Goal: Task Accomplishment & Management: Use online tool/utility

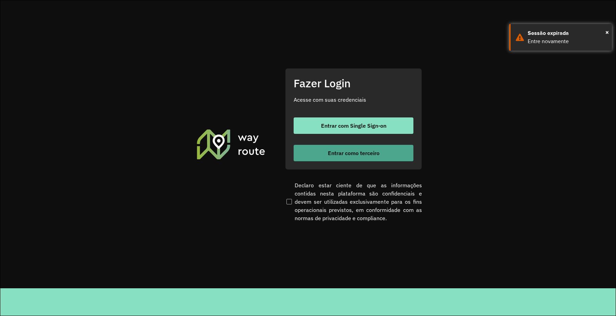
click at [350, 153] on span "Entrar como terceiro" at bounding box center [354, 152] width 52 height 5
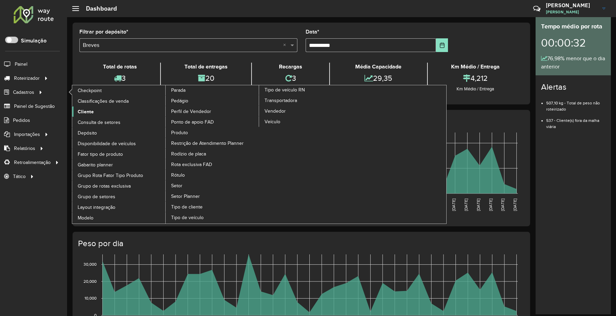
click at [85, 112] on span "Cliente" at bounding box center [86, 111] width 16 height 7
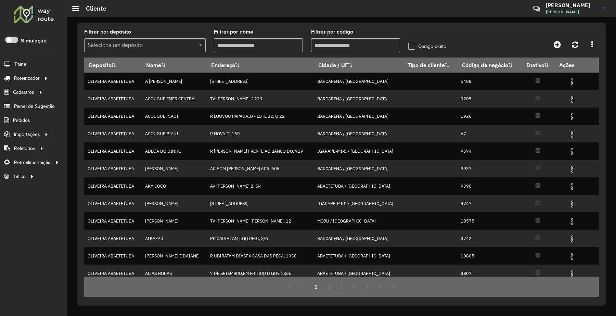
click at [362, 48] on input "Filtrar por código" at bounding box center [355, 45] width 89 height 14
click at [84, 92] on span "Vendas" at bounding box center [86, 92] width 17 height 7
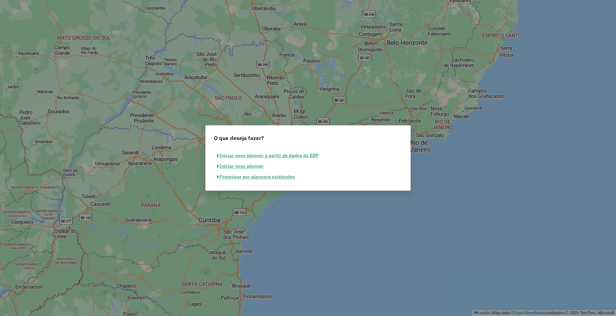
click at [246, 176] on button "Pesquisar por planners existentes" at bounding box center [256, 176] width 84 height 11
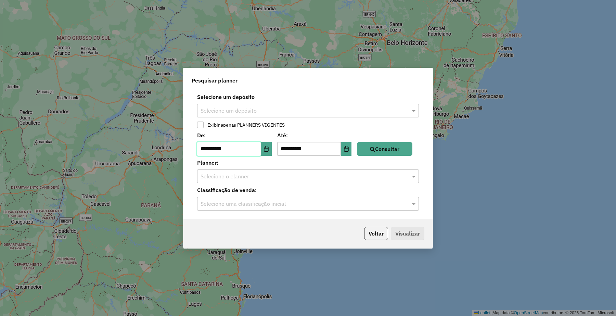
click at [205, 146] on input "**********" at bounding box center [229, 149] width 64 height 14
click at [211, 151] on input "**********" at bounding box center [229, 149] width 64 height 14
type input "**********"
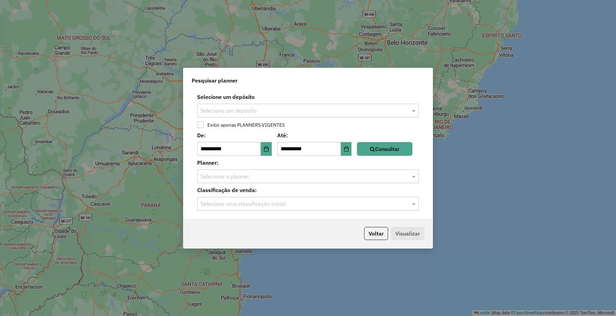
click at [333, 90] on div "**********" at bounding box center [307, 154] width 249 height 129
click at [314, 105] on div "Selecione um depósito" at bounding box center [308, 111] width 222 height 14
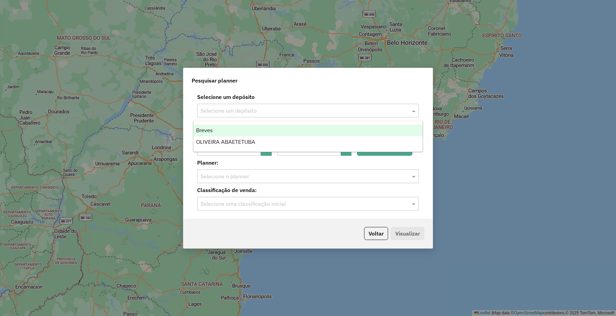
click at [291, 134] on div "Breves" at bounding box center [307, 131] width 229 height 12
click at [269, 110] on input "text" at bounding box center [301, 111] width 201 height 8
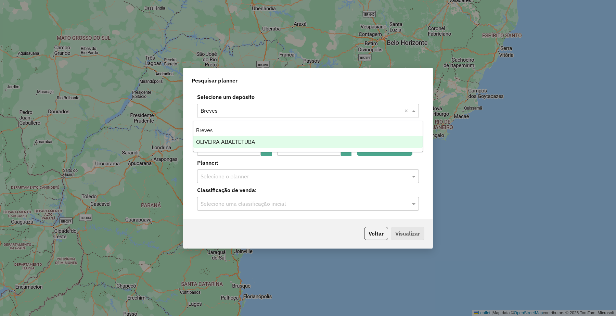
click at [272, 142] on div "OLIVEIRA ABAETETUBA" at bounding box center [307, 142] width 229 height 12
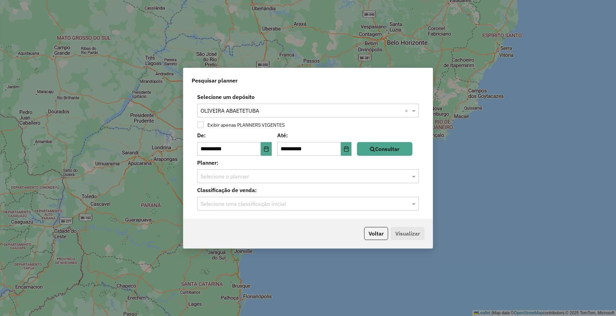
click at [336, 173] on input "text" at bounding box center [301, 176] width 201 height 8
click at [353, 86] on div "Pesquisar planner" at bounding box center [307, 79] width 249 height 22
click at [390, 153] on button "Consultar" at bounding box center [384, 149] width 55 height 14
click at [247, 205] on input "text" at bounding box center [301, 204] width 201 height 8
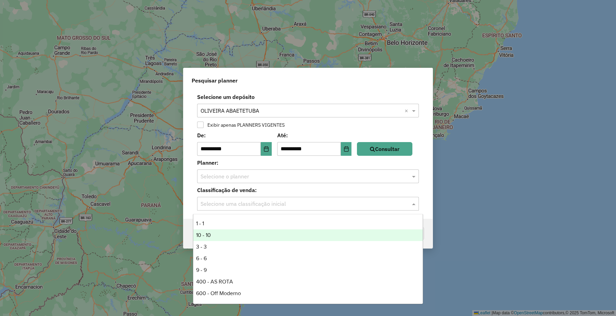
click at [223, 234] on div "10 - 10" at bounding box center [307, 235] width 229 height 12
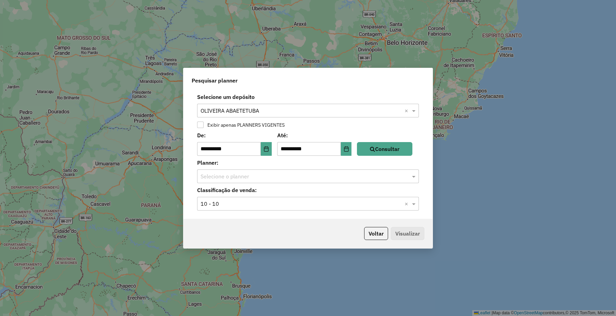
click at [408, 230] on div "Voltar Visualizar" at bounding box center [392, 233] width 63 height 13
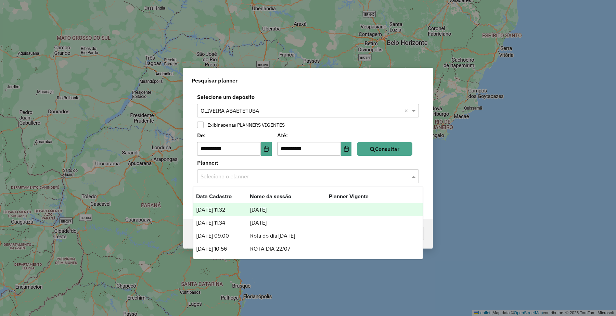
click at [298, 172] on div "Selecione o planner" at bounding box center [308, 176] width 222 height 14
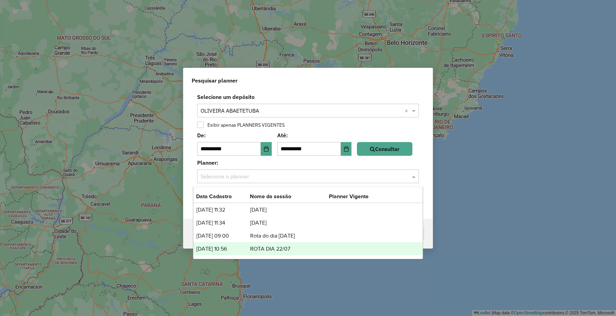
click at [264, 253] on td "ROTA DIA 22/07" at bounding box center [289, 248] width 79 height 9
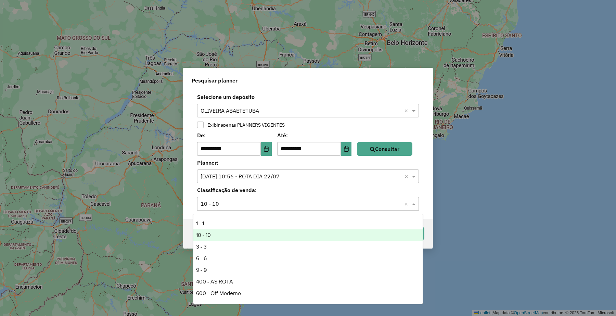
click at [399, 200] on input "text" at bounding box center [301, 204] width 201 height 8
click at [399, 201] on input "text" at bounding box center [301, 204] width 201 height 8
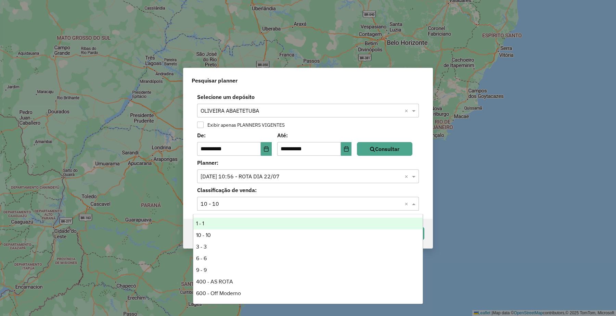
click at [425, 193] on div "Classificação de venda: Selecione uma classificação inicial 10 - 10 ×" at bounding box center [308, 198] width 241 height 25
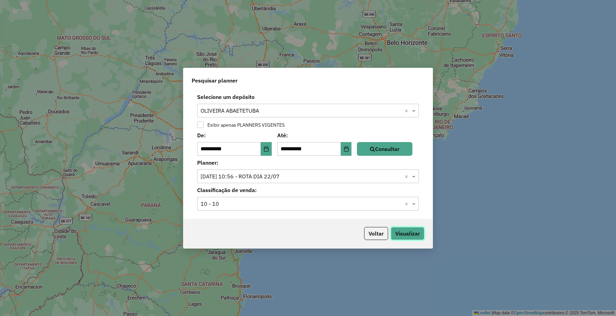
click at [406, 234] on button "Visualizar" at bounding box center [408, 233] width 34 height 13
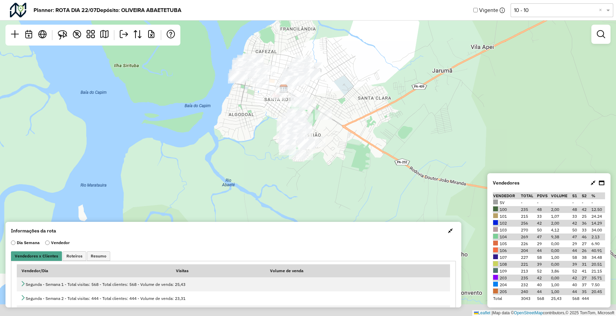
drag, startPoint x: 337, startPoint y: 178, endPoint x: 382, endPoint y: 108, distance: 83.2
click at [384, 109] on div "Leaflet | Map data © OpenStreetMap contributors,© 2025 TomTom, Microsoft" at bounding box center [308, 158] width 616 height 316
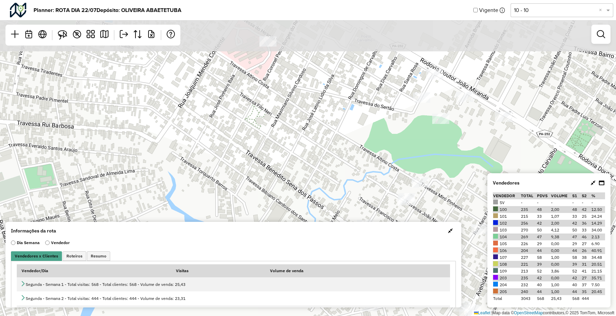
drag, startPoint x: 237, startPoint y: 90, endPoint x: 283, endPoint y: 149, distance: 74.9
click at [283, 149] on div "Leaflet | Map data © OpenStreetMap contributors,© 2025 TomTom, Microsoft" at bounding box center [308, 158] width 616 height 316
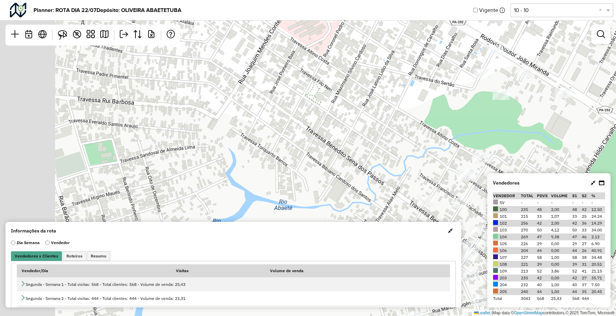
drag, startPoint x: 293, startPoint y: 141, endPoint x: 354, endPoint y: 116, distance: 65.6
click at [354, 116] on div "Leaflet | Map data © OpenStreetMap contributors,© 2025 TomTom, Microsoft" at bounding box center [308, 158] width 616 height 316
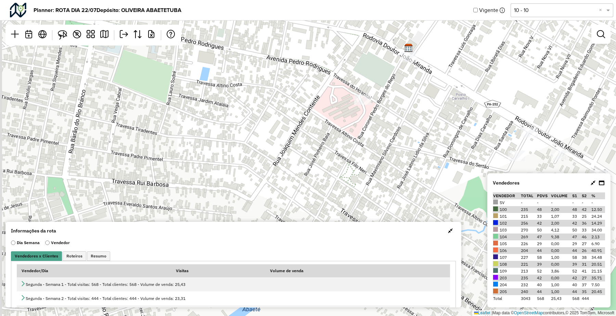
drag, startPoint x: 308, startPoint y: 81, endPoint x: 405, endPoint y: 208, distance: 159.8
click at [405, 208] on div "Leaflet | Map data © OpenStreetMap contributors,© 2025 TomTom, Microsoft" at bounding box center [308, 158] width 616 height 316
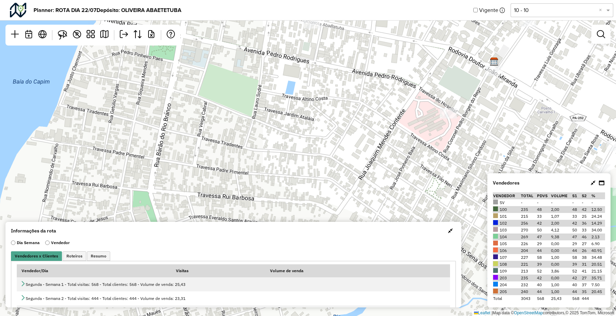
drag, startPoint x: 261, startPoint y: 127, endPoint x: 333, endPoint y: 126, distance: 71.9
click at [333, 126] on div "Leaflet | Map data © OpenStreetMap contributors,© 2025 TomTom, Microsoft" at bounding box center [308, 158] width 616 height 316
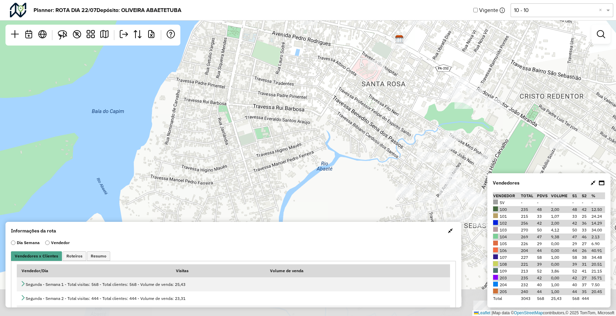
drag, startPoint x: 331, startPoint y: 149, endPoint x: 317, endPoint y: 91, distance: 59.9
click at [317, 91] on div "Leaflet | Map data © OpenStreetMap contributors,© 2025 TomTom, Microsoft" at bounding box center [308, 158] width 616 height 316
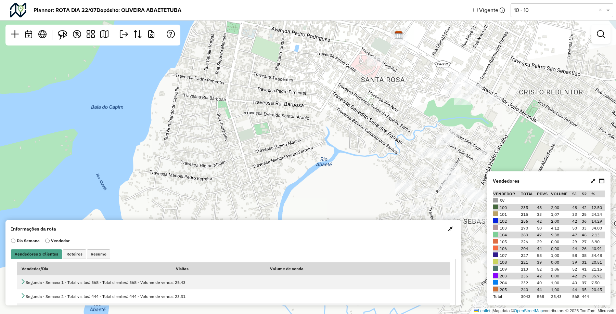
click at [540, 14] on div "Selecione uma opção 10 - 10 ×" at bounding box center [562, 10] width 103 height 14
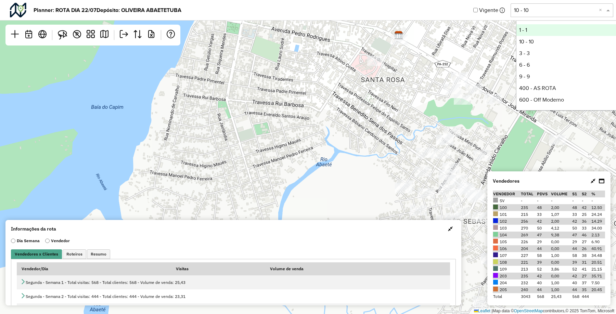
click at [527, 28] on div "1 - 1" at bounding box center [567, 30] width 102 height 12
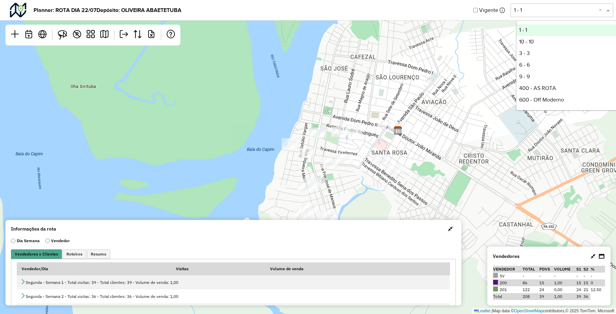
click at [557, 14] on input "text" at bounding box center [555, 10] width 82 height 8
click at [558, 40] on div "10 - 10" at bounding box center [567, 42] width 102 height 12
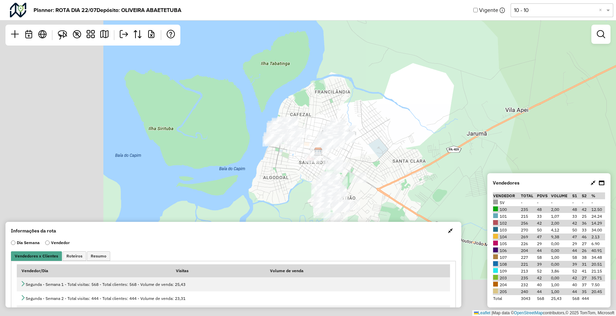
drag, startPoint x: 293, startPoint y: 191, endPoint x: 426, endPoint y: 110, distance: 156.5
click at [427, 110] on div "Leaflet | Map data © OpenStreetMap contributors,© 2025 TomTom, Microsoft" at bounding box center [308, 158] width 616 height 316
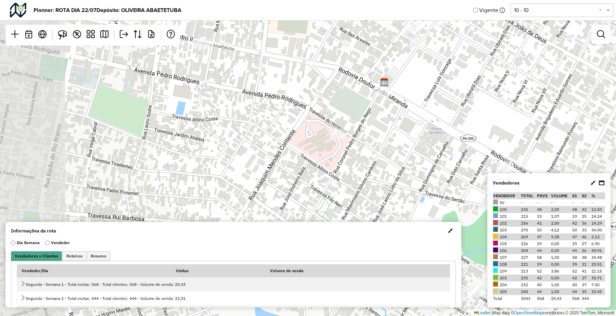
drag, startPoint x: 300, startPoint y: 117, endPoint x: 394, endPoint y: 159, distance: 102.9
click at [394, 159] on div "Leaflet | Map data © OpenStreetMap contributors,© 2025 TomTom, Microsoft" at bounding box center [308, 158] width 616 height 316
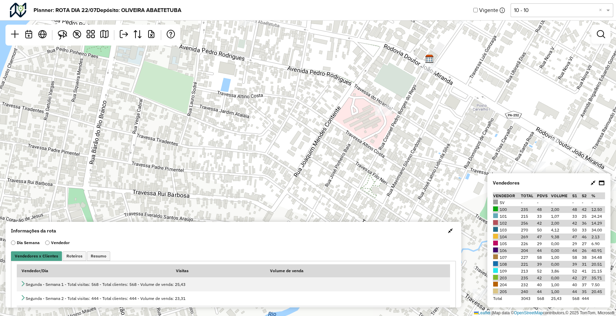
drag, startPoint x: 359, startPoint y: 80, endPoint x: 404, endPoint y: 57, distance: 50.8
click at [404, 57] on div "Leaflet | Map data © OpenStreetMap contributors,© 2025 TomTom, Microsoft" at bounding box center [308, 158] width 616 height 316
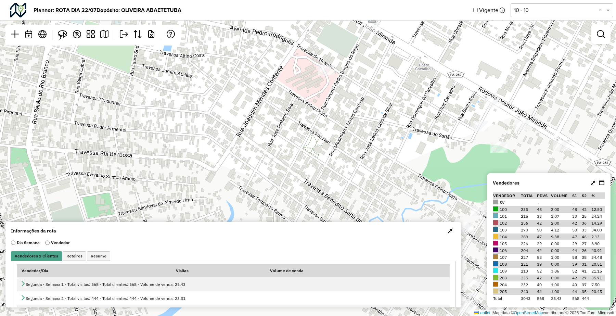
drag, startPoint x: 372, startPoint y: 189, endPoint x: 316, endPoint y: 149, distance: 68.9
click at [316, 149] on div "Leaflet | Map data © OpenStreetMap contributors,© 2025 TomTom, Microsoft" at bounding box center [308, 158] width 616 height 316
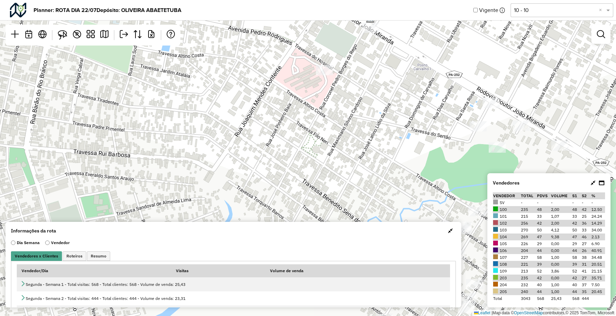
drag, startPoint x: 408, startPoint y: 176, endPoint x: 390, endPoint y: 166, distance: 19.7
click at [391, 167] on div "Leaflet | Map data © OpenStreetMap contributors,© 2025 TomTom, Microsoft" at bounding box center [308, 158] width 616 height 316
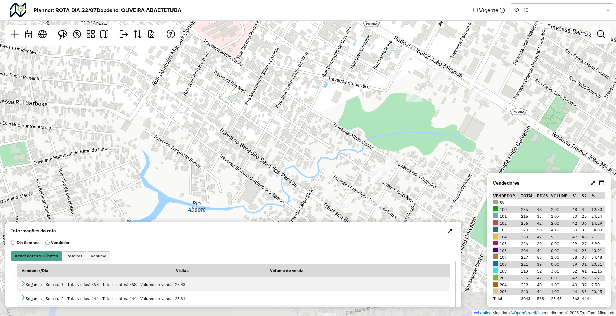
drag, startPoint x: 421, startPoint y: 81, endPoint x: 359, endPoint y: 43, distance: 72.8
click at [360, 43] on div "Leaflet | Map data © OpenStreetMap contributors,© 2025 TomTom, Microsoft" at bounding box center [308, 158] width 616 height 316
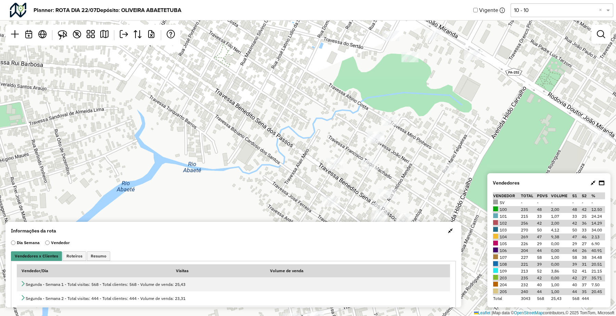
drag, startPoint x: 363, startPoint y: 110, endPoint x: 362, endPoint y: 91, distance: 19.2
click at [363, 91] on div "Leaflet | Map data © OpenStreetMap contributors,© 2025 TomTom, Microsoft" at bounding box center [308, 158] width 616 height 316
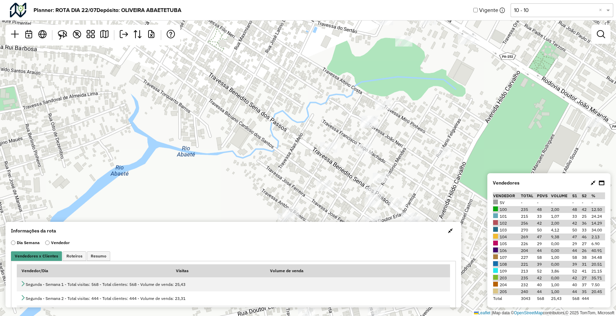
drag, startPoint x: 381, startPoint y: 165, endPoint x: 367, endPoint y: 122, distance: 44.7
click at [367, 122] on div "Leaflet | Map data © OpenStreetMap contributors,© 2025 TomTom, Microsoft" at bounding box center [308, 158] width 616 height 316
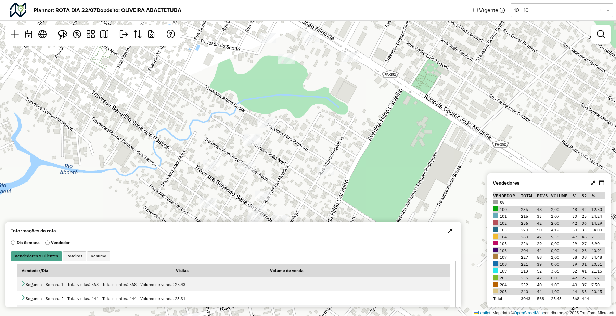
drag, startPoint x: 445, startPoint y: 74, endPoint x: 339, endPoint y: 119, distance: 115.0
click at [339, 119] on div "Leaflet | Map data © OpenStreetMap contributors,© 2025 TomTom, Microsoft" at bounding box center [308, 158] width 616 height 316
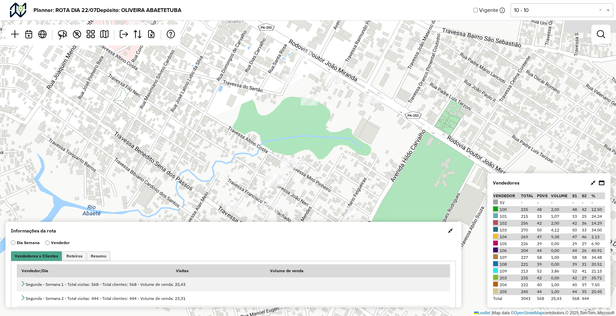
drag, startPoint x: 334, startPoint y: 95, endPoint x: 369, endPoint y: 153, distance: 67.4
click at [369, 153] on div "Leaflet | Map data © OpenStreetMap contributors,© 2025 TomTom, Microsoft" at bounding box center [308, 158] width 616 height 316
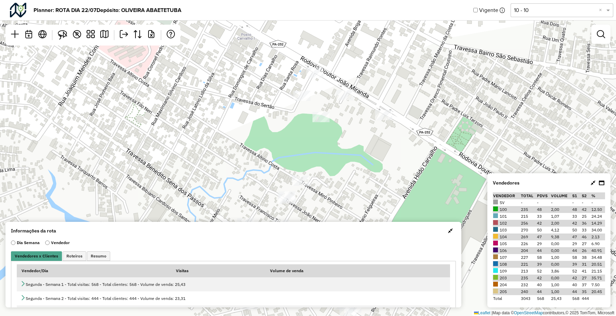
click at [558, 209] on td "2,00" at bounding box center [561, 209] width 21 height 7
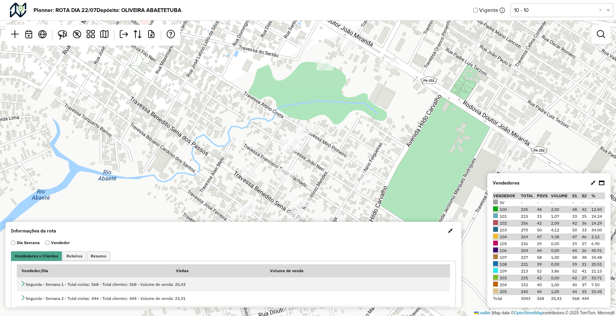
drag, startPoint x: 340, startPoint y: 201, endPoint x: 345, endPoint y: 147, distance: 53.5
click at [345, 147] on div "Leaflet | Map data © OpenStreetMap contributors,© 2025 TomTom, Microsoft" at bounding box center [308, 158] width 616 height 316
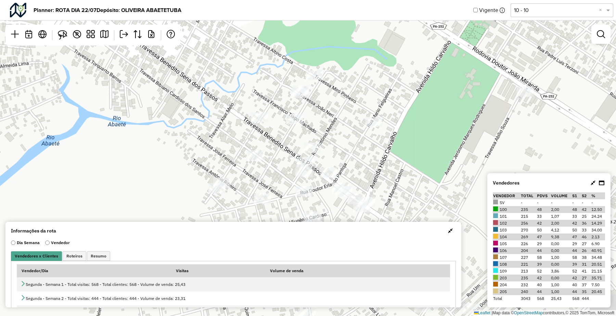
drag, startPoint x: 336, startPoint y: 185, endPoint x: 346, endPoint y: 132, distance: 53.6
click at [346, 132] on div "Leaflet | Map data © OpenStreetMap contributors,© 2025 TomTom, Microsoft" at bounding box center [308, 158] width 616 height 316
drag, startPoint x: 356, startPoint y: 157, endPoint x: 360, endPoint y: 132, distance: 25.7
click at [360, 136] on div "Leaflet | Map data © OpenStreetMap contributors,© 2025 TomTom, Microsoft" at bounding box center [308, 158] width 616 height 316
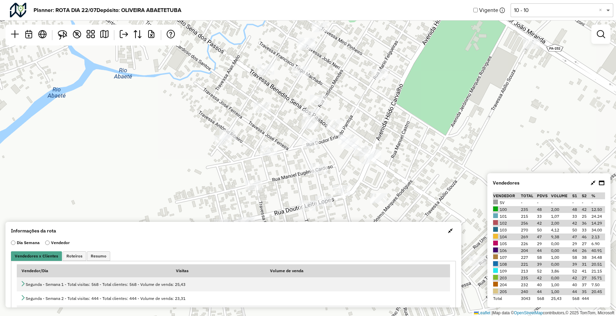
click at [607, 9] on span at bounding box center [609, 10] width 9 height 8
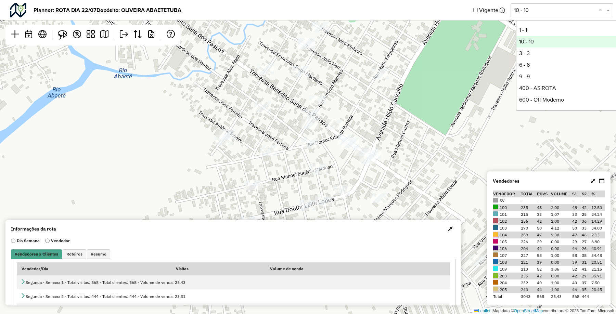
click at [606, 9] on span at bounding box center [609, 10] width 9 height 8
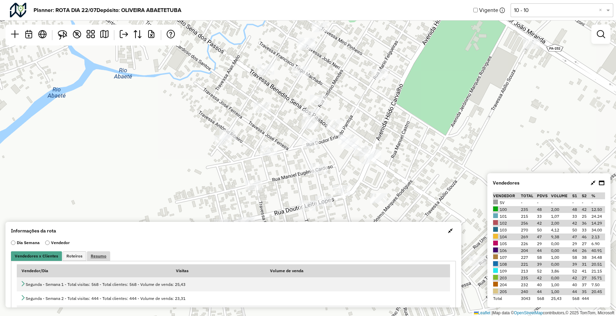
click at [106, 258] on span "Resumo" at bounding box center [99, 256] width 16 height 4
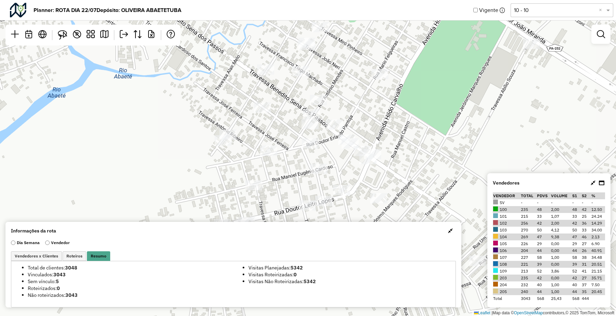
scroll to position [5, 0]
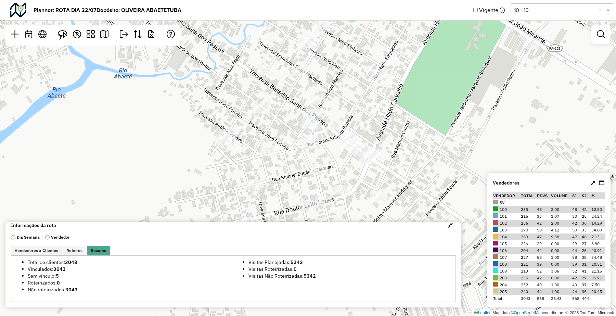
click at [602, 185] on icon at bounding box center [601, 182] width 5 height 5
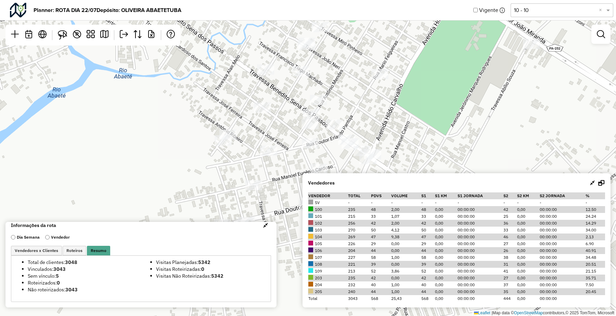
click at [599, 181] on icon at bounding box center [601, 182] width 6 height 5
